Goal: Task Accomplishment & Management: Complete application form

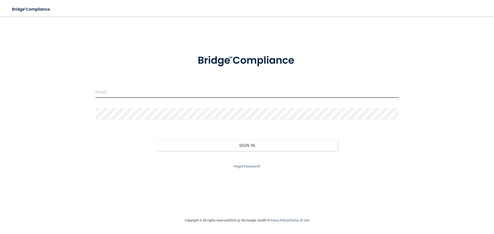
type input "[PERSON_NAME][EMAIL_ADDRESS][DOMAIN_NAME]"
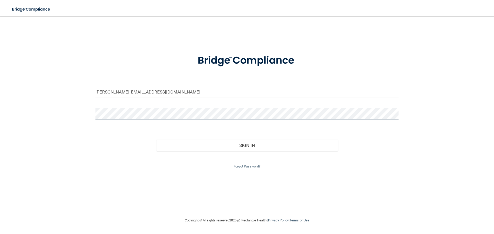
click at [75, 114] on div "[PERSON_NAME][EMAIL_ADDRESS][DOMAIN_NAME] Invalid email/password. You don't hav…" at bounding box center [246, 117] width 473 height 191
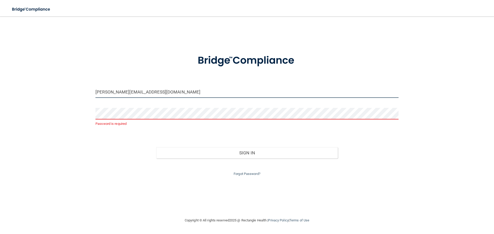
drag, startPoint x: 176, startPoint y: 95, endPoint x: 27, endPoint y: 97, distance: 148.9
click at [27, 97] on div "[PERSON_NAME][EMAIL_ADDRESS][DOMAIN_NAME] Password is required Invalid email/pa…" at bounding box center [246, 117] width 473 height 191
type input "[EMAIL_ADDRESS][DOMAIN_NAME]"
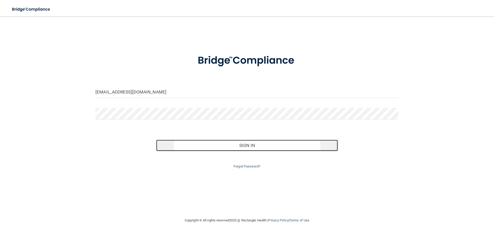
click at [253, 143] on button "Sign In" at bounding box center [247, 145] width 182 height 11
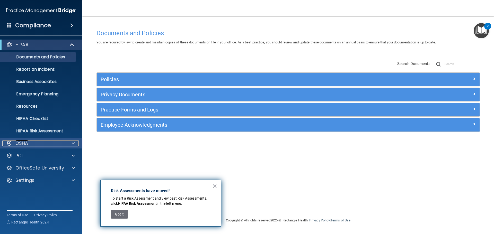
click at [73, 144] on span at bounding box center [73, 143] width 3 height 6
click at [74, 155] on span at bounding box center [73, 156] width 3 height 6
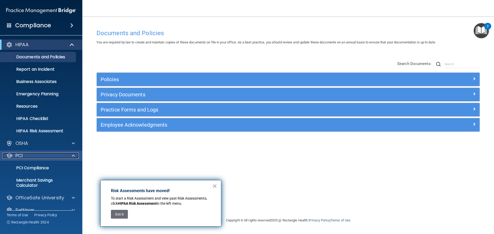
click at [74, 155] on span at bounding box center [73, 156] width 3 height 6
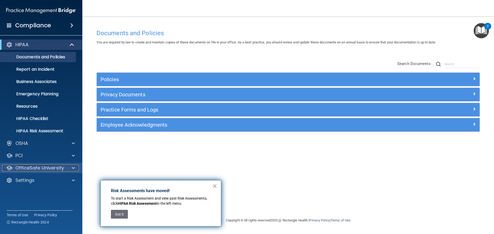
click at [73, 166] on span at bounding box center [73, 168] width 3 height 6
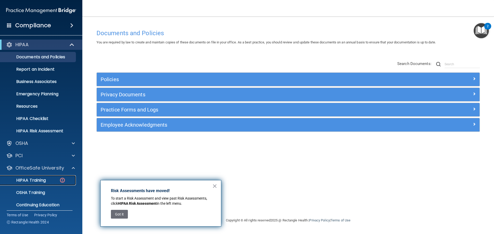
click at [49, 179] on div "HIPAA Training" at bounding box center [38, 180] width 70 height 5
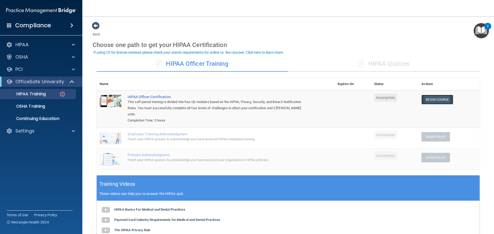
click at [428, 100] on link "Begin Course" at bounding box center [436, 100] width 31 height 10
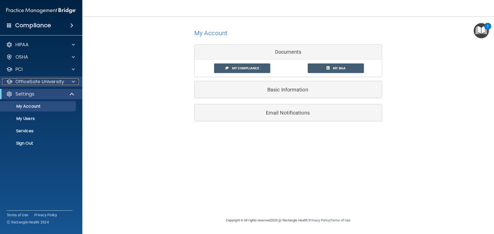
click at [61, 85] on p "OfficeSafe University" at bounding box center [39, 82] width 49 height 6
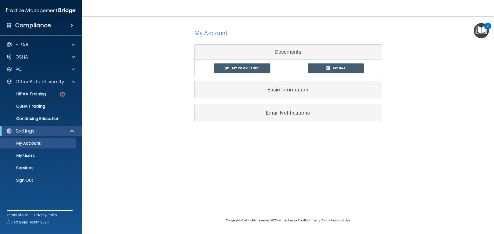
click at [485, 33] on img "Open Resource Center, 2 new notifications" at bounding box center [480, 30] width 15 height 15
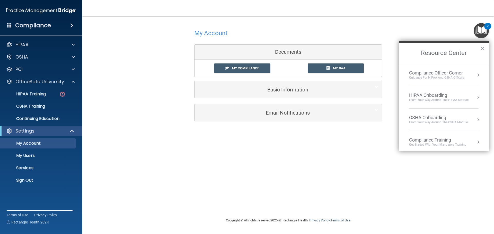
click at [419, 30] on div "My Account Documents My Compliance My Compliance My BAA Basic Information Full …" at bounding box center [288, 75] width 391 height 106
click at [245, 67] on span "My Compliance" at bounding box center [245, 68] width 27 height 4
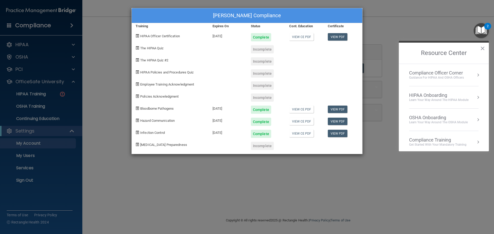
click at [375, 28] on div "Ashley Corea's Compliance Training Expires On Status Cont. Education Certificat…" at bounding box center [247, 117] width 494 height 234
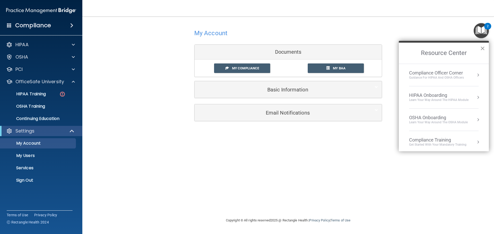
click at [482, 48] on button "×" at bounding box center [482, 48] width 5 height 8
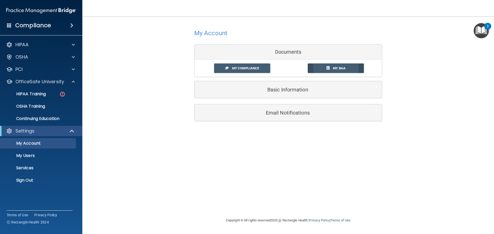
click at [327, 66] on span at bounding box center [327, 67] width 3 height 3
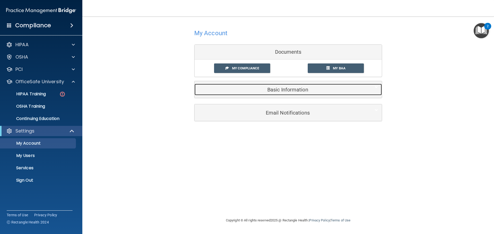
click at [311, 87] on h5 "Basic Information" at bounding box center [280, 90] width 164 height 6
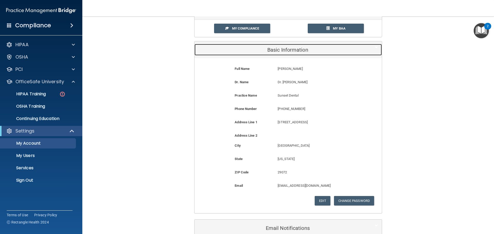
scroll to position [69, 0]
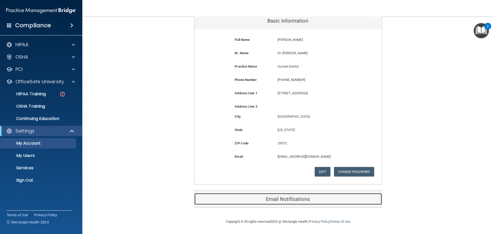
click at [300, 200] on h5 "Email Notifications" at bounding box center [280, 199] width 164 height 6
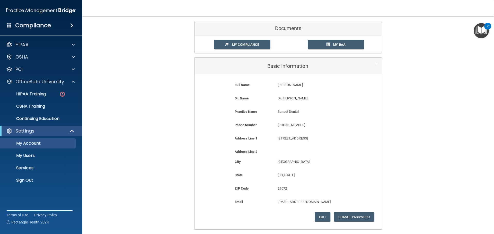
scroll to position [0, 0]
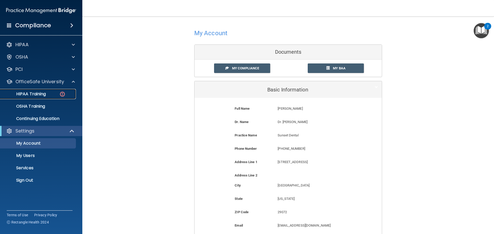
click at [46, 96] on p "HIPAA Training" at bounding box center [24, 94] width 42 height 5
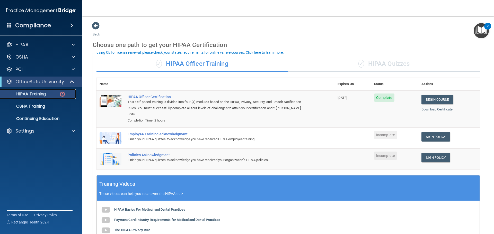
scroll to position [26, 0]
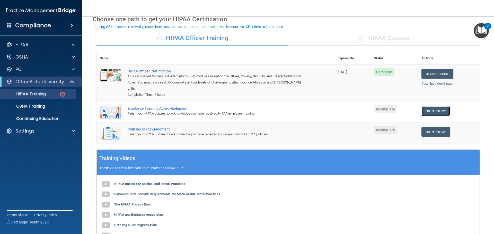
click at [428, 106] on link "Sign Policy" at bounding box center [435, 111] width 29 height 10
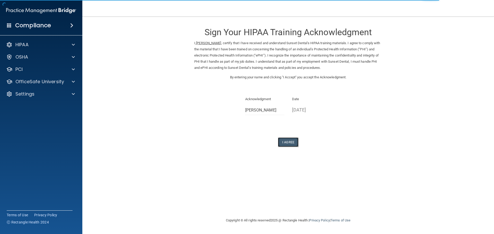
click at [290, 139] on button "I Agree" at bounding box center [288, 143] width 21 height 10
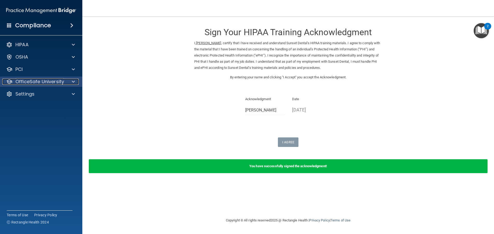
click at [65, 84] on div "OfficeSafe University" at bounding box center [34, 82] width 64 height 6
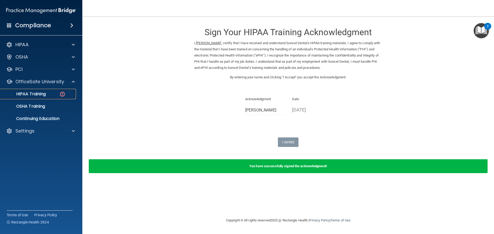
click at [60, 94] on img at bounding box center [62, 94] width 6 height 6
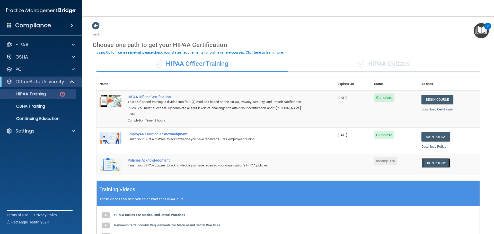
click at [430, 158] on link "Sign Policy" at bounding box center [435, 163] width 29 height 10
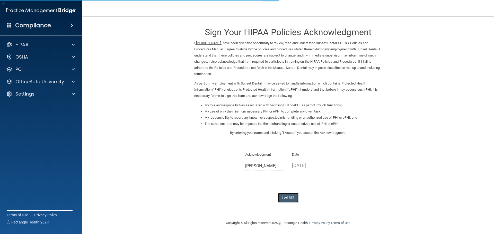
click at [290, 196] on button "I Agree" at bounding box center [288, 198] width 21 height 10
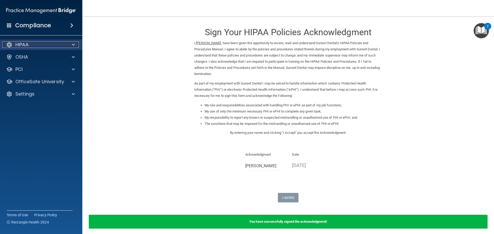
click at [31, 44] on div "HIPAA" at bounding box center [34, 45] width 64 height 6
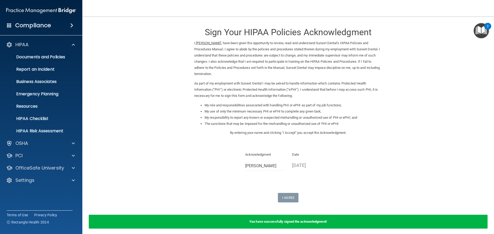
click at [45, 31] on div "Compliance" at bounding box center [41, 25] width 82 height 11
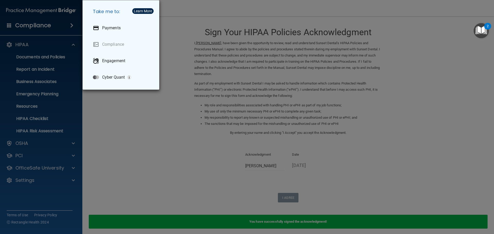
click at [142, 122] on div "Take me to: Payments Compliance Engagement Cyber Quant" at bounding box center [247, 117] width 494 height 234
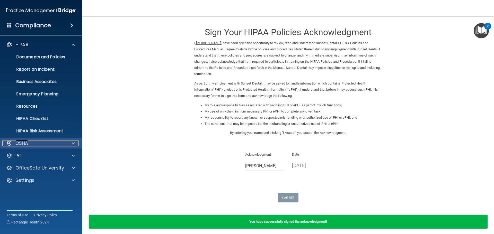
click at [49, 145] on div "OSHA" at bounding box center [34, 143] width 64 height 6
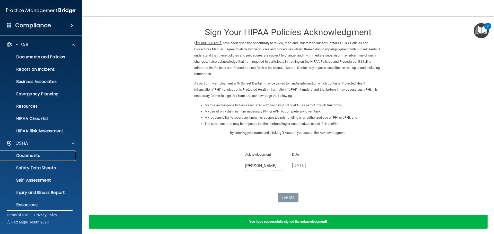
click at [52, 157] on p "Documents" at bounding box center [38, 155] width 70 height 5
